Goal: Task Accomplishment & Management: Use online tool/utility

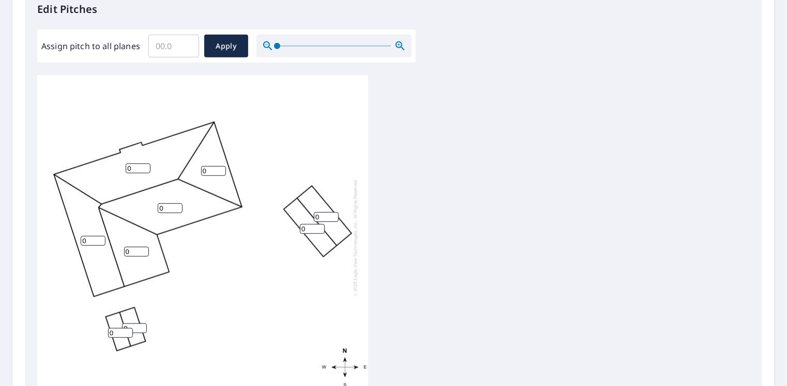
scroll to position [290, 0]
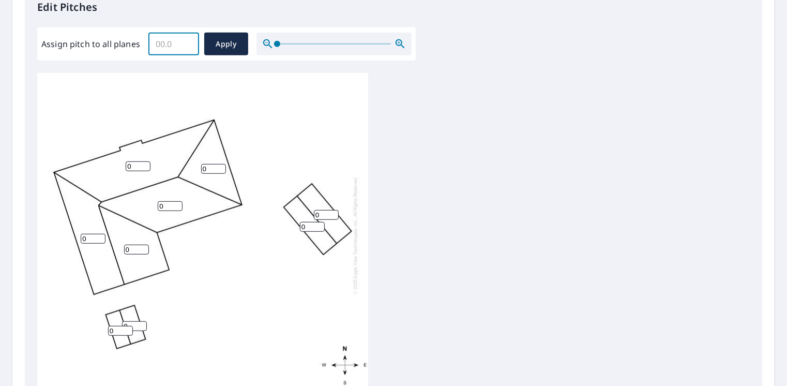
click at [181, 48] on input "Assign pitch to all planes" at bounding box center [173, 43] width 51 height 29
type input "4"
click at [217, 49] on span "Apply" at bounding box center [225, 44] width 27 height 13
type input "4"
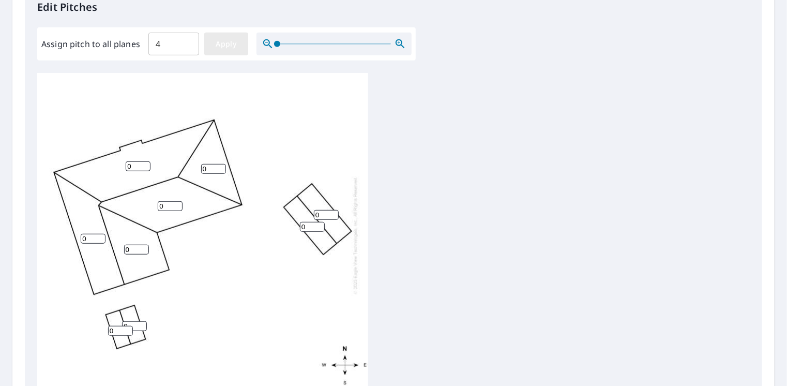
type input "4"
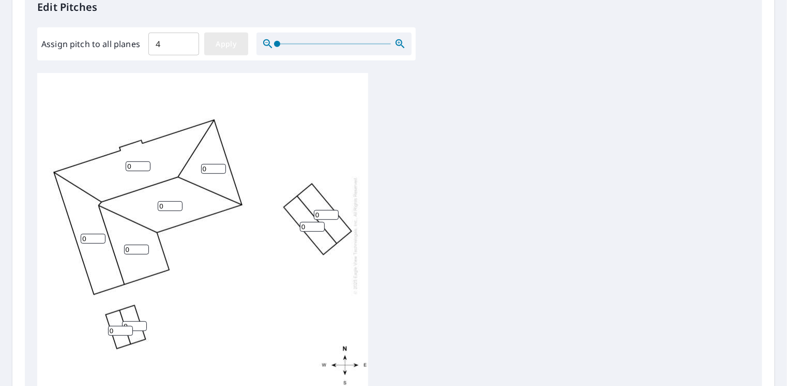
type input "4"
click at [324, 213] on input "4" at bounding box center [326, 215] width 25 height 10
type input "2"
type input "5"
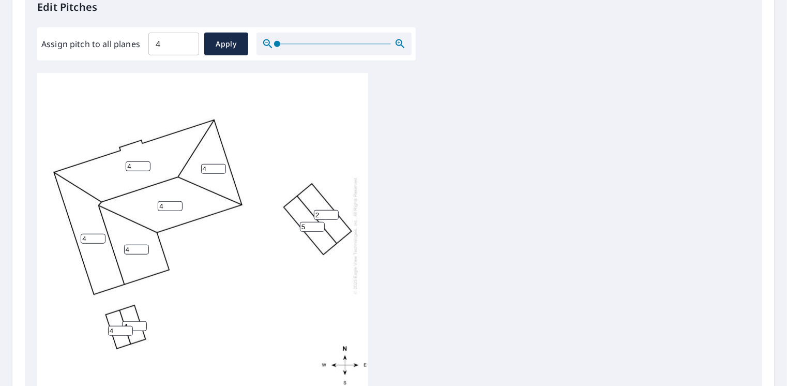
click at [316, 225] on input "5" at bounding box center [312, 227] width 25 height 10
type input "2"
click at [116, 334] on input "4" at bounding box center [120, 331] width 25 height 10
type input "2"
click at [136, 326] on input "4" at bounding box center [134, 326] width 25 height 10
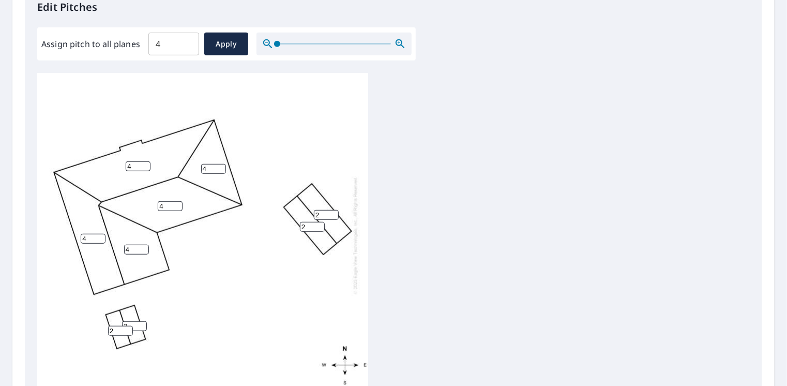
scroll to position [432, 0]
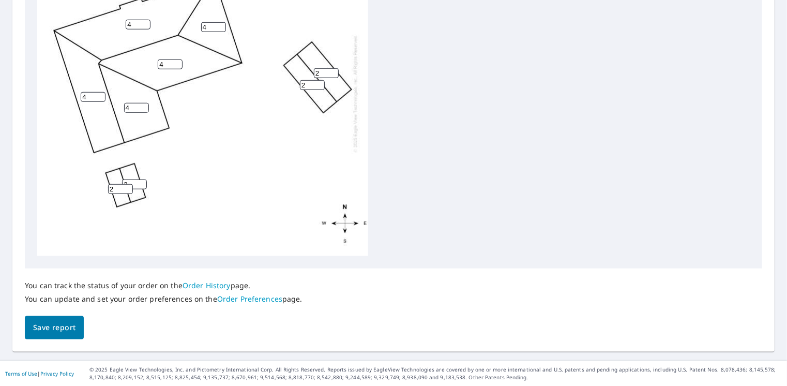
type input "2"
click at [58, 323] on span "Save report" at bounding box center [54, 327] width 42 height 13
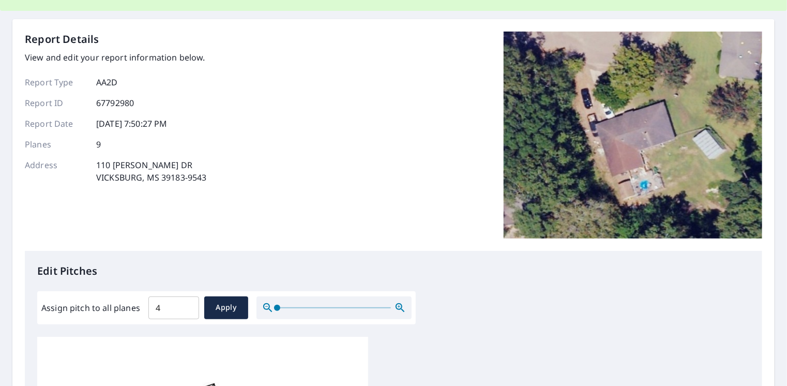
scroll to position [0, 0]
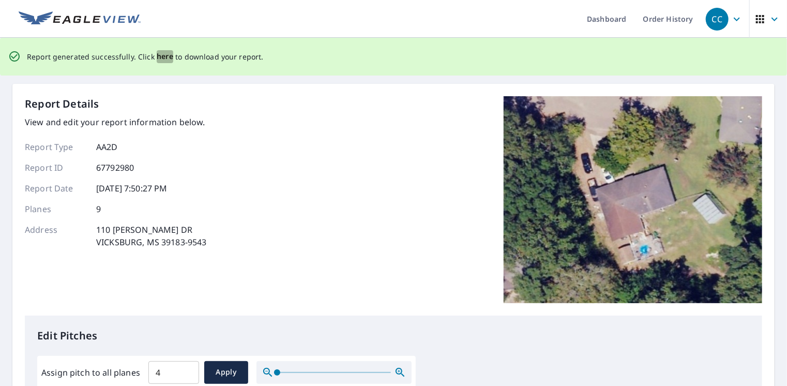
click at [164, 57] on span "here" at bounding box center [165, 56] width 17 height 13
click at [163, 58] on span "here" at bounding box center [165, 56] width 17 height 13
